Goal: Transaction & Acquisition: Purchase product/service

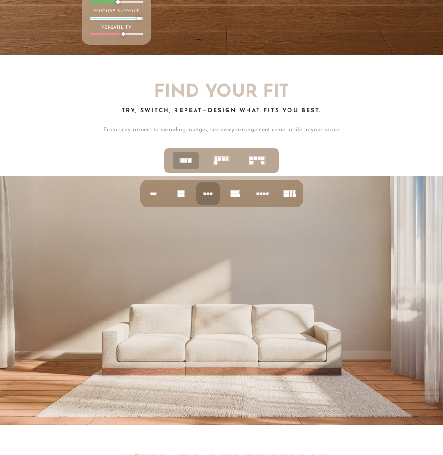
scroll to position [3152, 0]
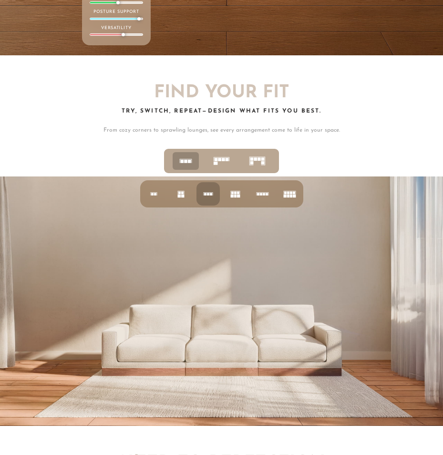
click at [220, 167] on icon at bounding box center [221, 160] width 21 height 21
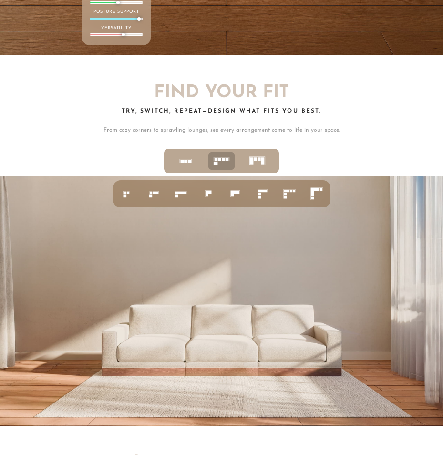
click at [182, 202] on icon at bounding box center [180, 193] width 17 height 17
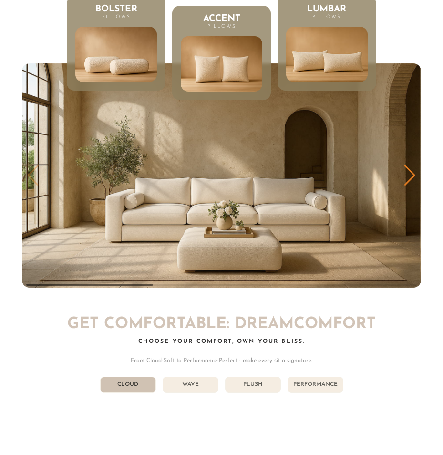
scroll to position [9895, 436]
click at [320, 62] on img at bounding box center [326, 54] width 98 height 66
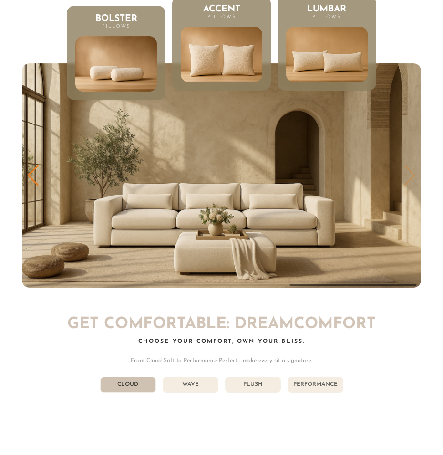
click at [223, 56] on img at bounding box center [221, 54] width 98 height 66
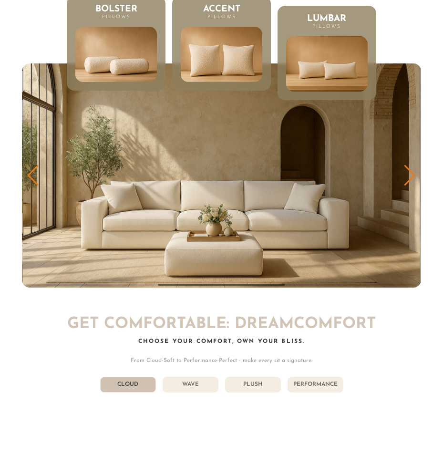
click at [158, 73] on li "Bolster Pillows" at bounding box center [116, 43] width 99 height 94
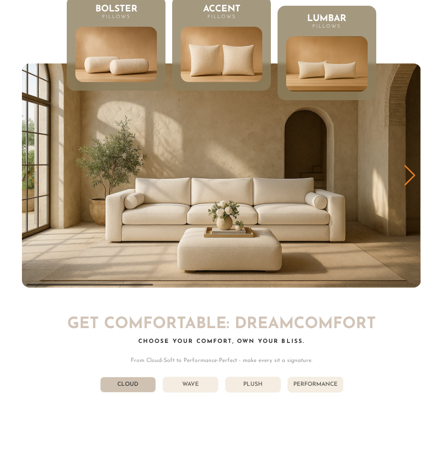
click at [225, 77] on img at bounding box center [221, 54] width 98 height 66
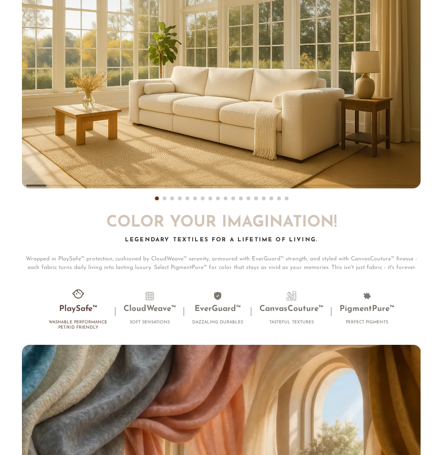
scroll to position [5024, 0]
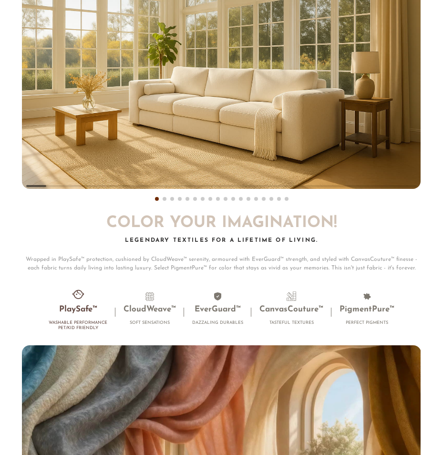
click at [180, 201] on span at bounding box center [180, 199] width 4 height 4
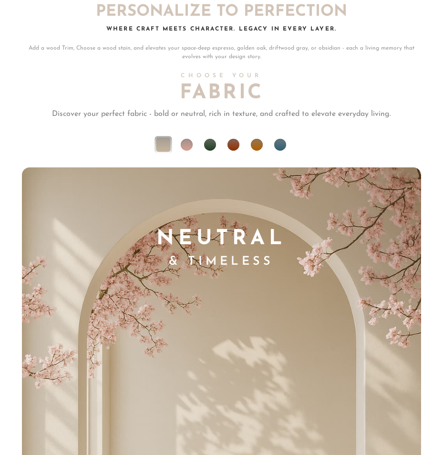
scroll to position [5623, 0]
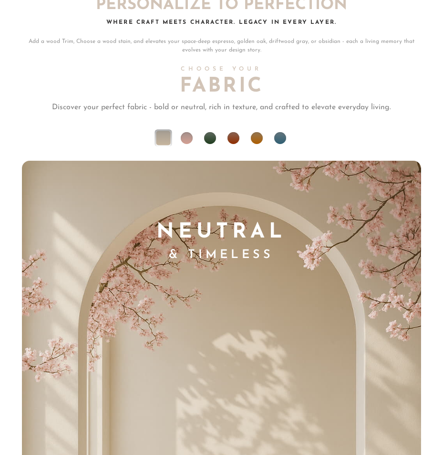
click at [211, 144] on li at bounding box center [210, 138] width 12 height 12
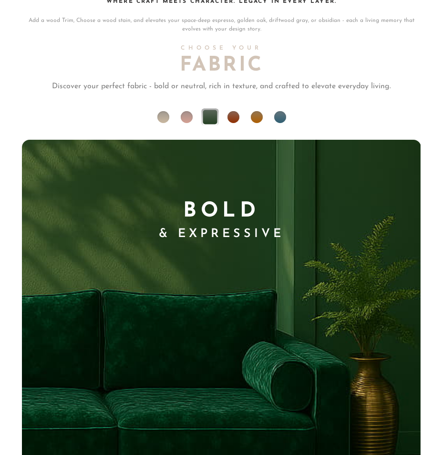
click at [187, 123] on li at bounding box center [187, 117] width 12 height 12
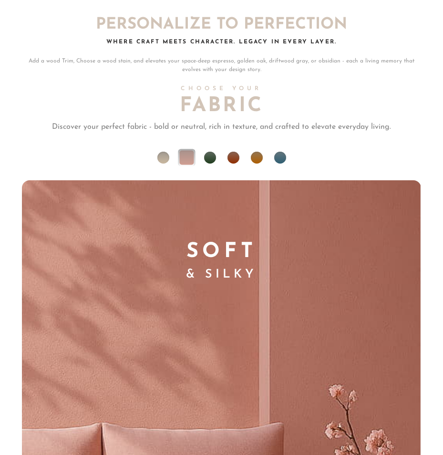
click at [163, 163] on li at bounding box center [163, 158] width 12 height 12
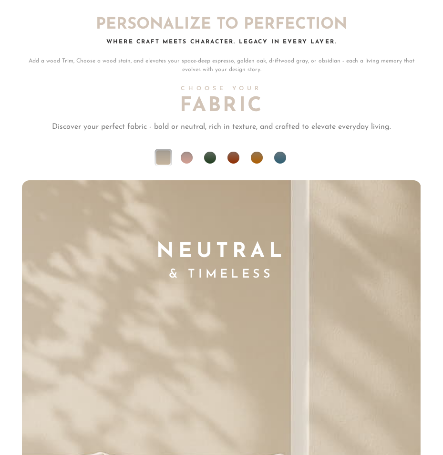
click at [258, 163] on li at bounding box center [257, 158] width 12 height 12
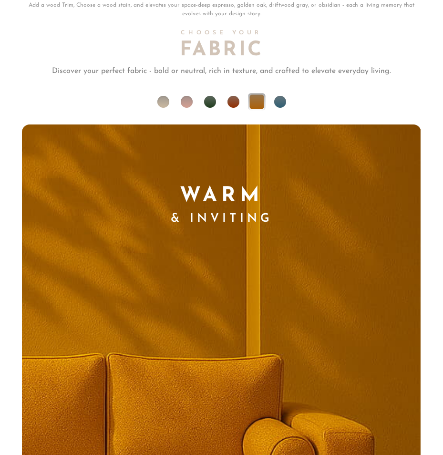
click at [279, 108] on li at bounding box center [280, 102] width 12 height 12
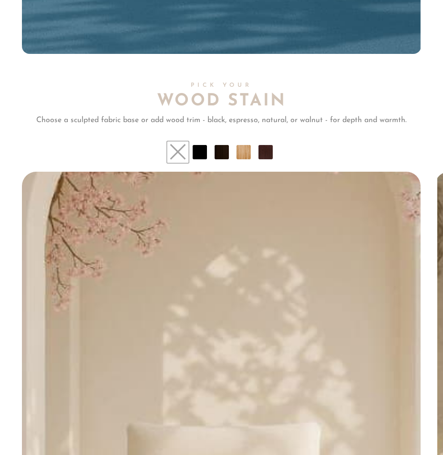
click at [235, 158] on ul at bounding box center [221, 152] width 398 height 14
click at [243, 158] on li at bounding box center [243, 152] width 14 height 14
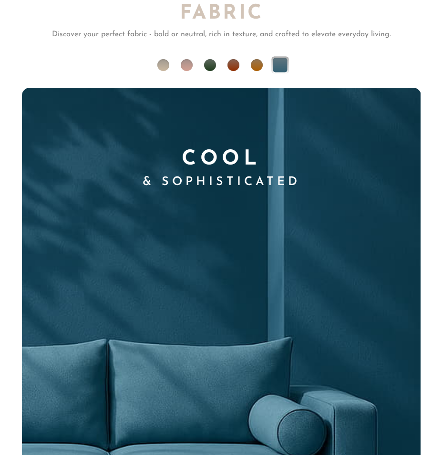
scroll to position [5688, 0]
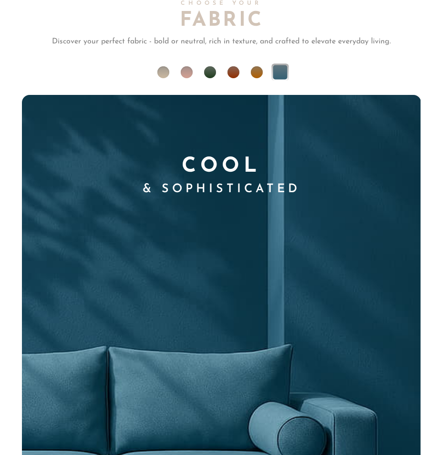
click at [161, 78] on li at bounding box center [163, 72] width 12 height 12
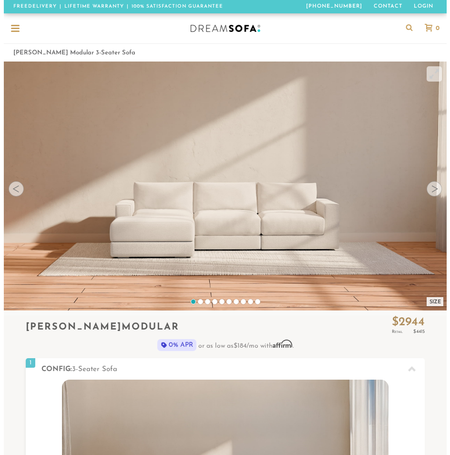
scroll to position [9895, 436]
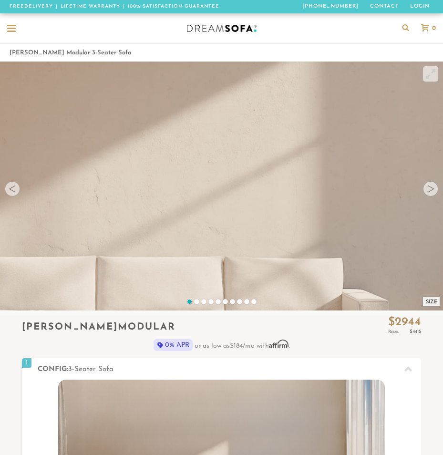
click at [12, 26] on div at bounding box center [11, 29] width 9 height 9
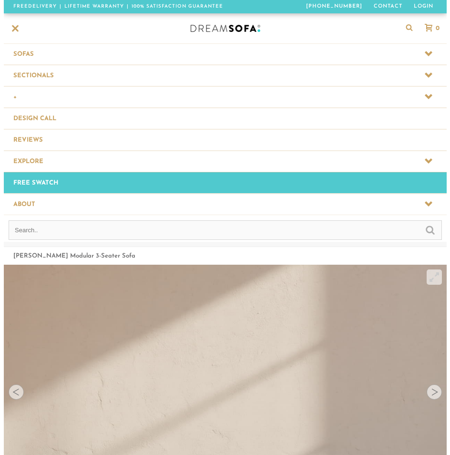
scroll to position [10194, 443]
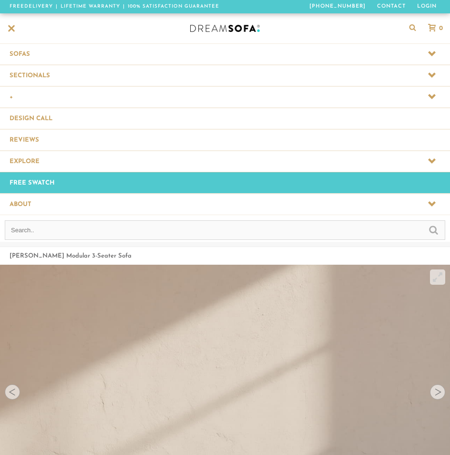
click at [32, 71] on span at bounding box center [225, 75] width 450 height 21
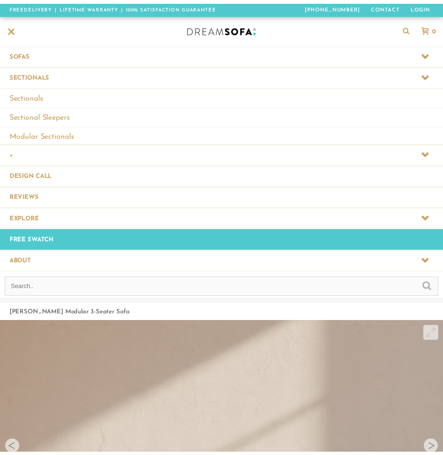
scroll to position [10252, 443]
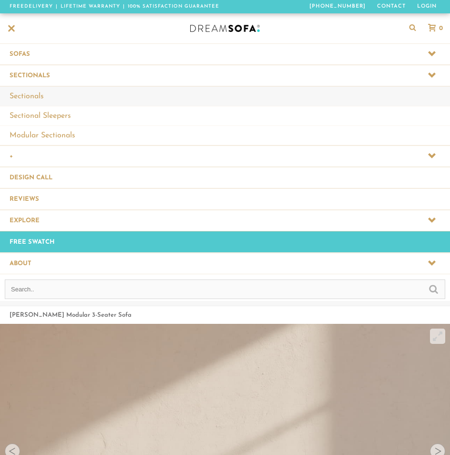
click at [35, 101] on link "Sectionals" at bounding box center [225, 96] width 450 height 20
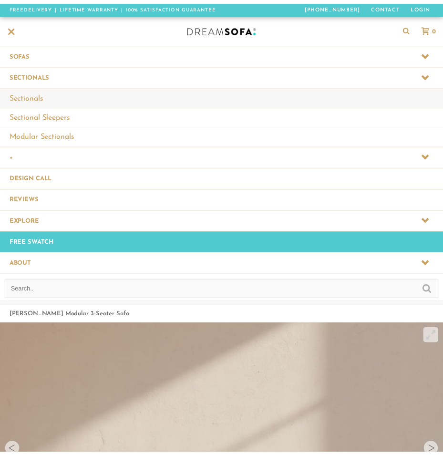
scroll to position [9895, 436]
